Goal: Task Accomplishment & Management: Use online tool/utility

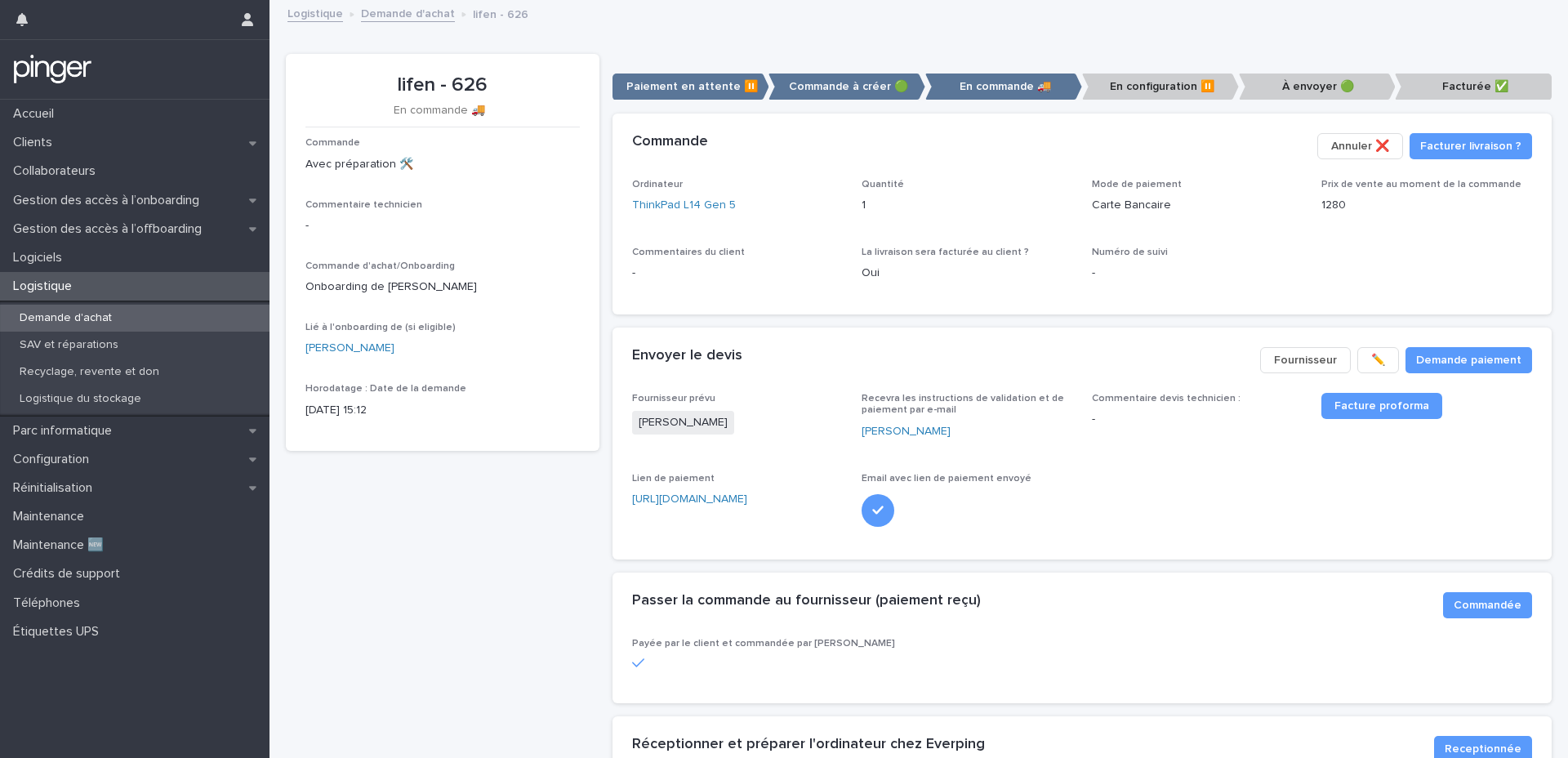
click at [146, 286] on div "Logistique" at bounding box center [134, 286] width 270 height 29
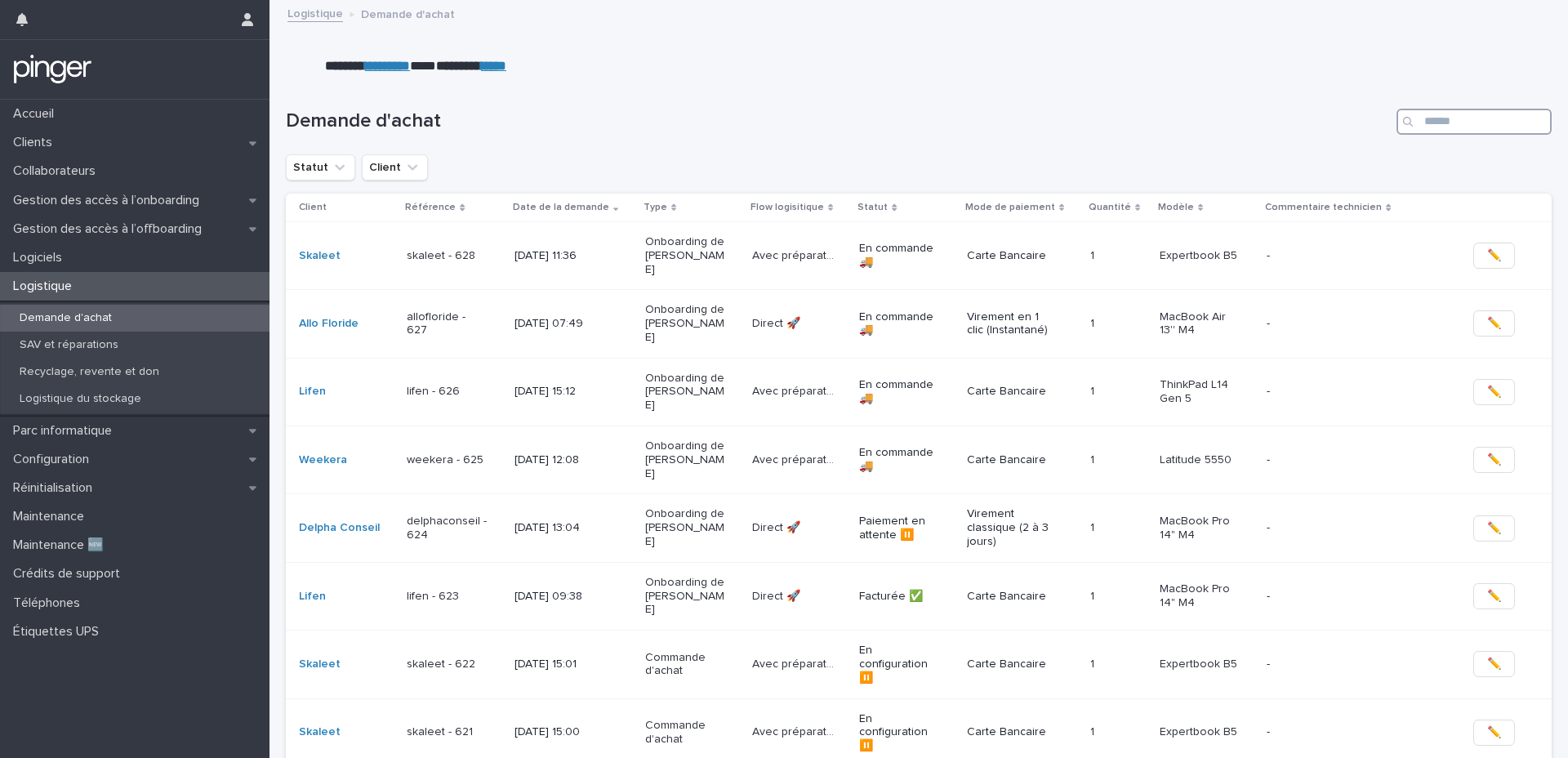
click at [1448, 131] on input "Search" at bounding box center [1474, 122] width 155 height 26
click at [660, 303] on p "Onboarding de [PERSON_NAME]" at bounding box center [686, 324] width 82 height 41
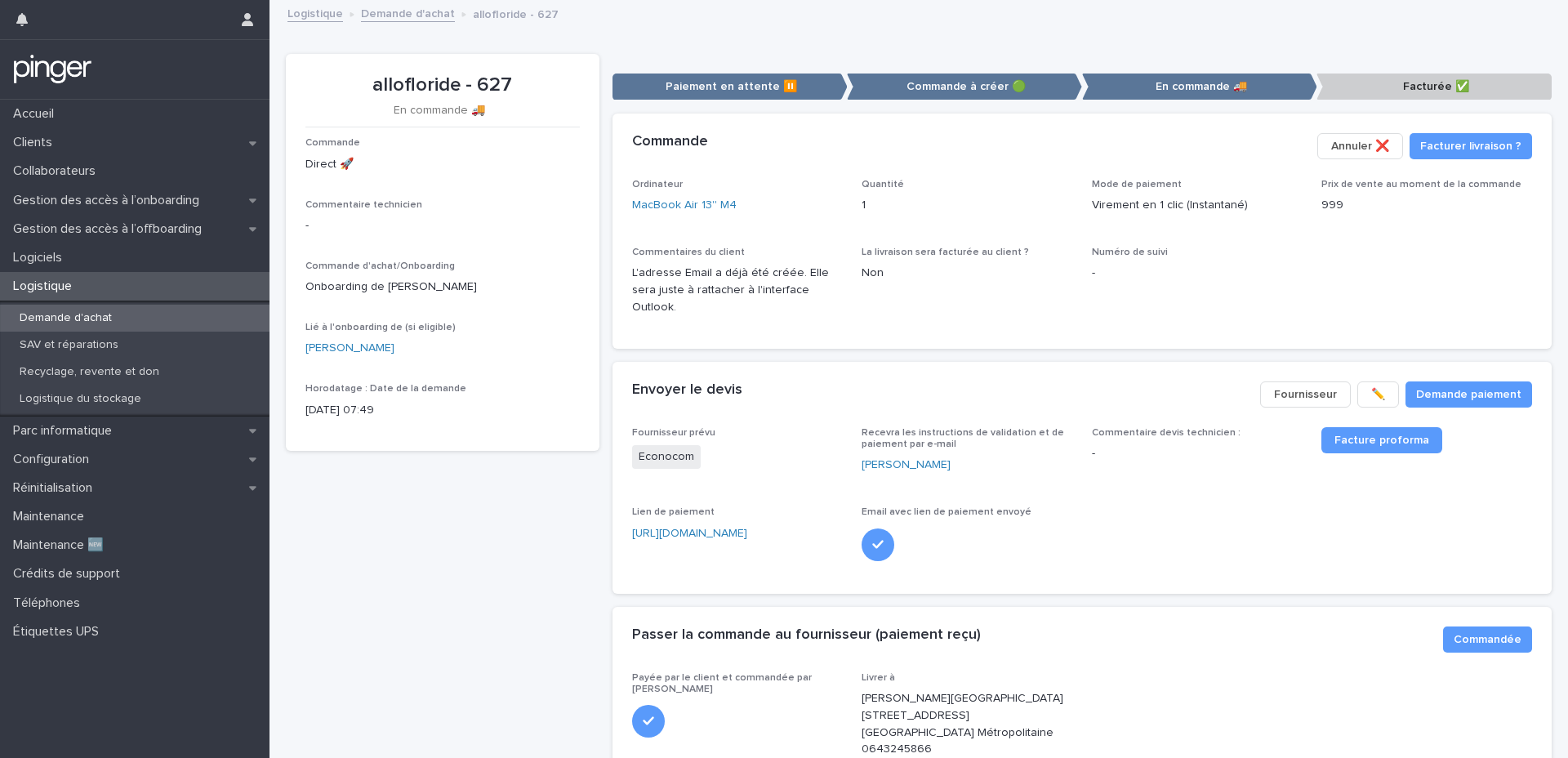
click at [1374, 390] on span "✏️" at bounding box center [1378, 394] width 14 height 16
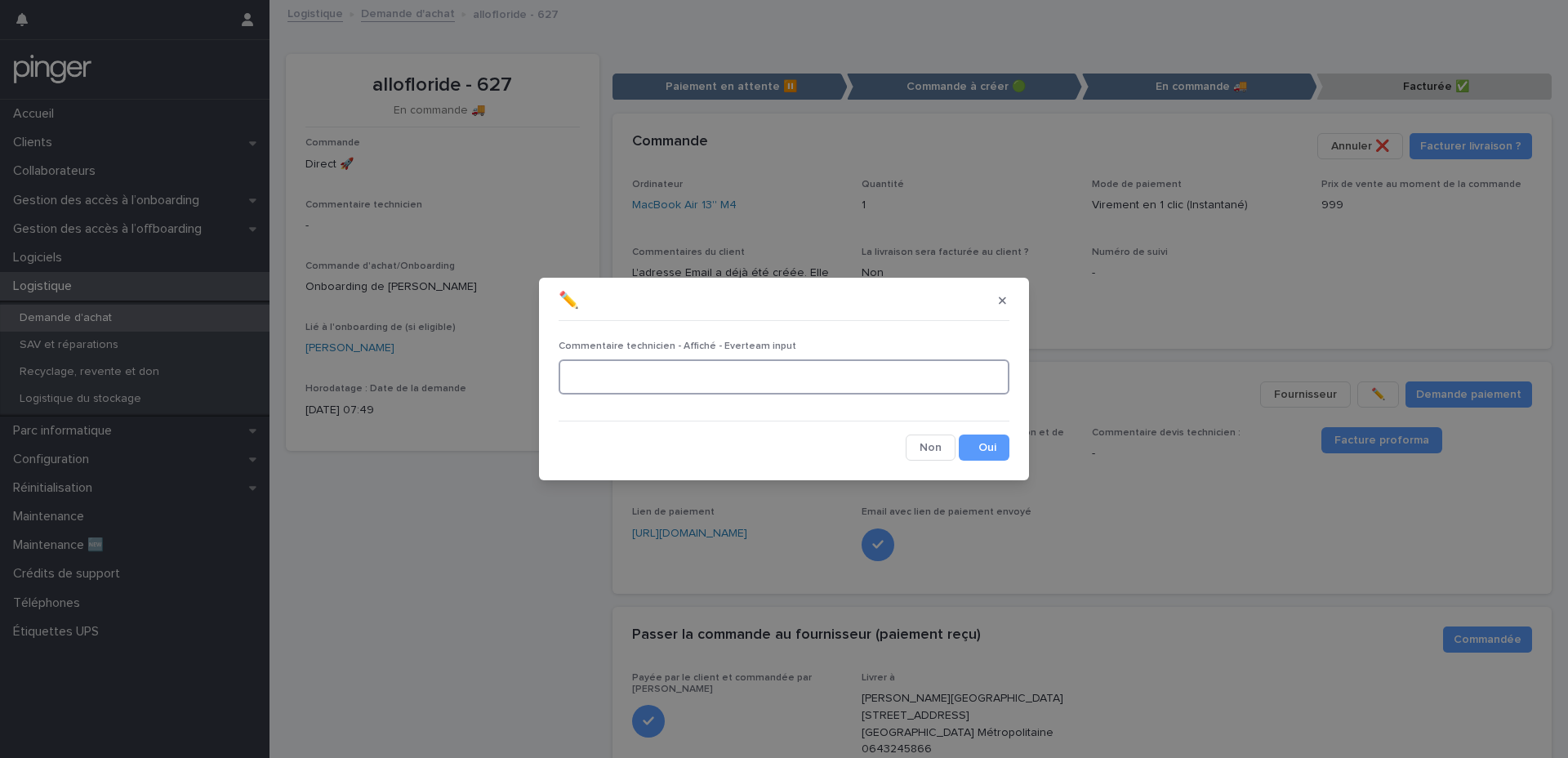
click at [844, 371] on textarea at bounding box center [784, 376] width 451 height 35
type textarea "**********"
click at [998, 451] on button "Save" at bounding box center [983, 447] width 50 height 26
